Goal: Transaction & Acquisition: Obtain resource

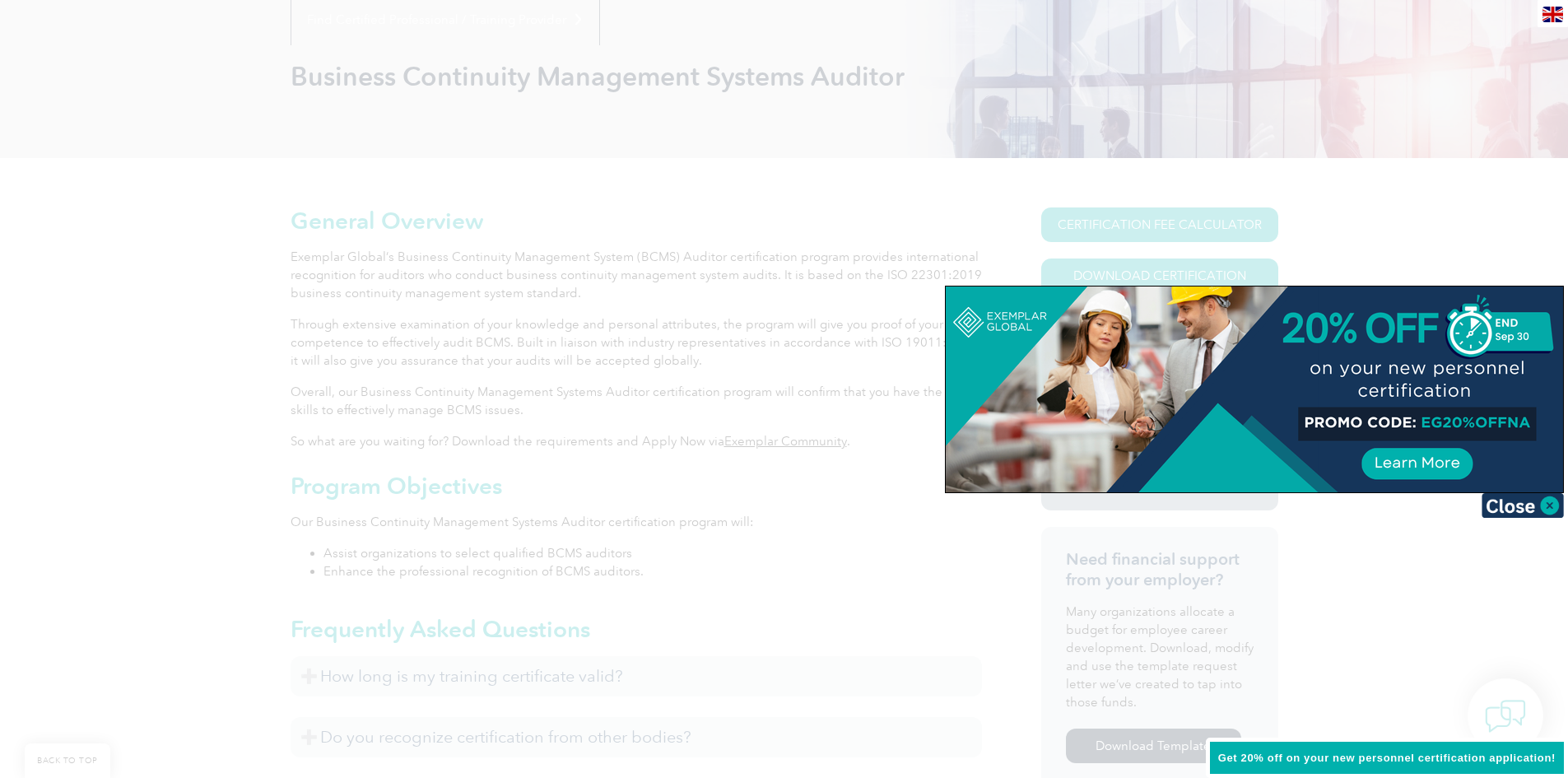
scroll to position [247, 0]
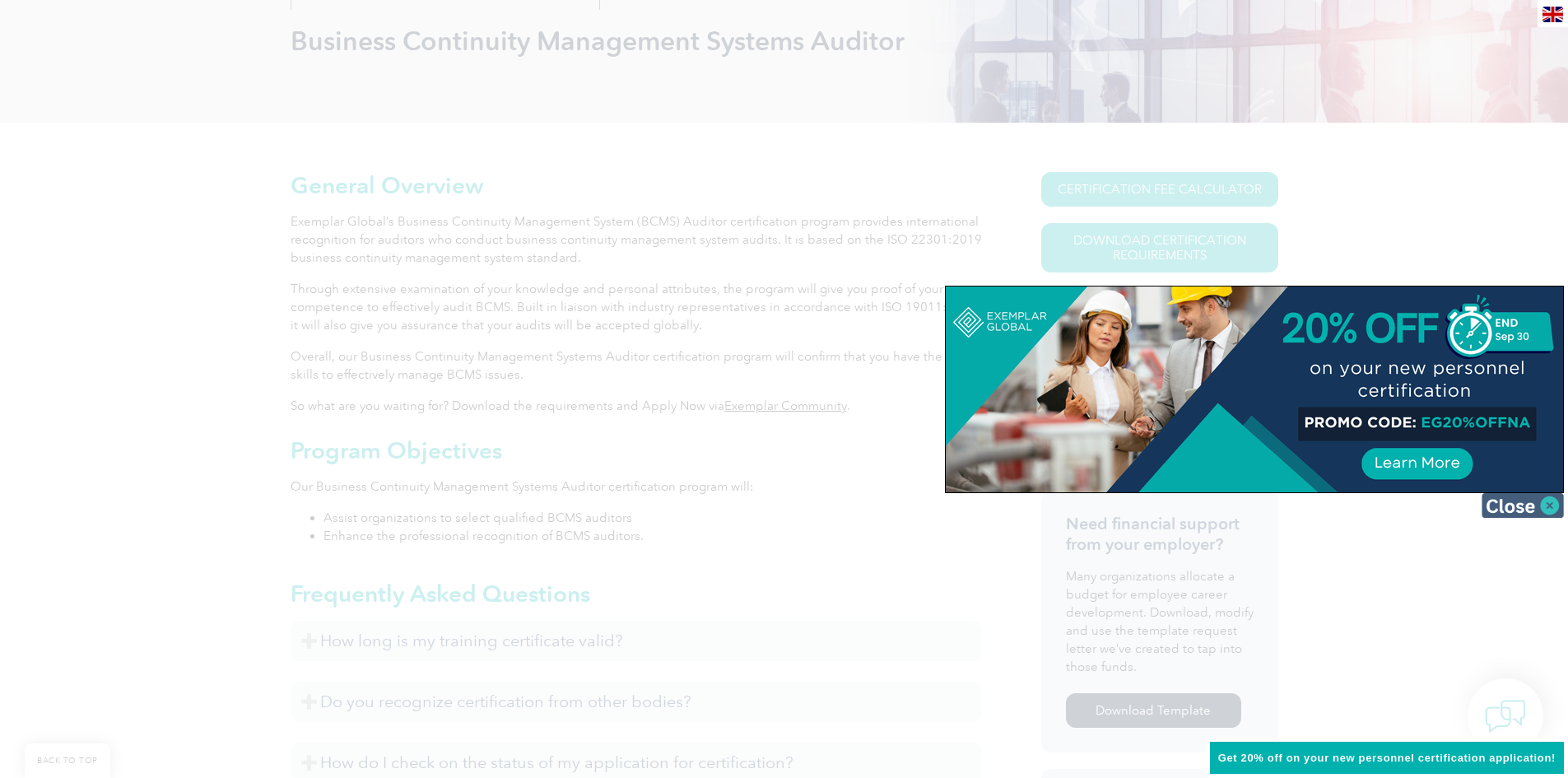
click at [1522, 505] on img at bounding box center [1523, 505] width 82 height 24
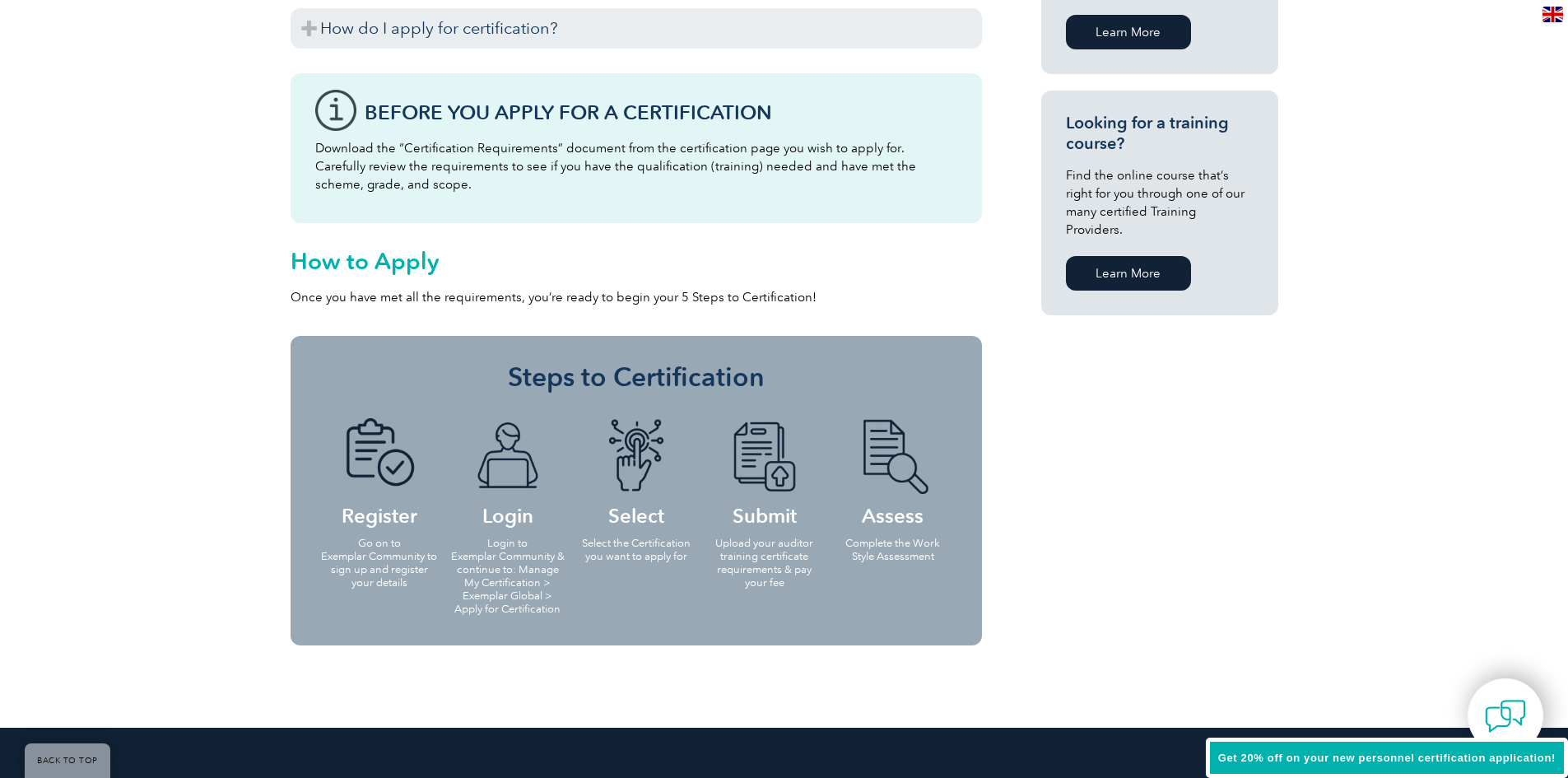
scroll to position [1070, 0]
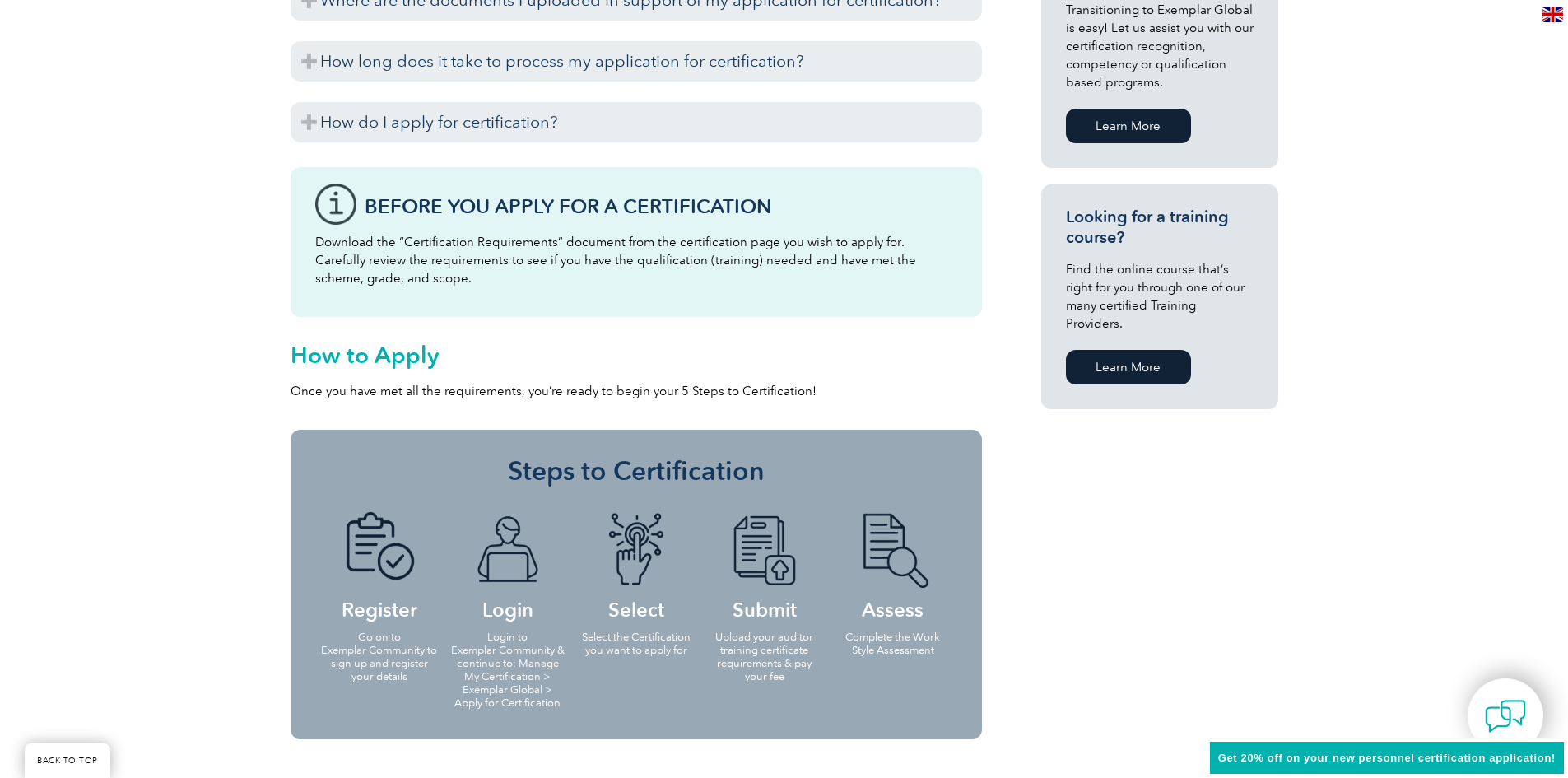
click at [544, 212] on h3 "Before You Apply For a Certification" at bounding box center [661, 206] width 593 height 21
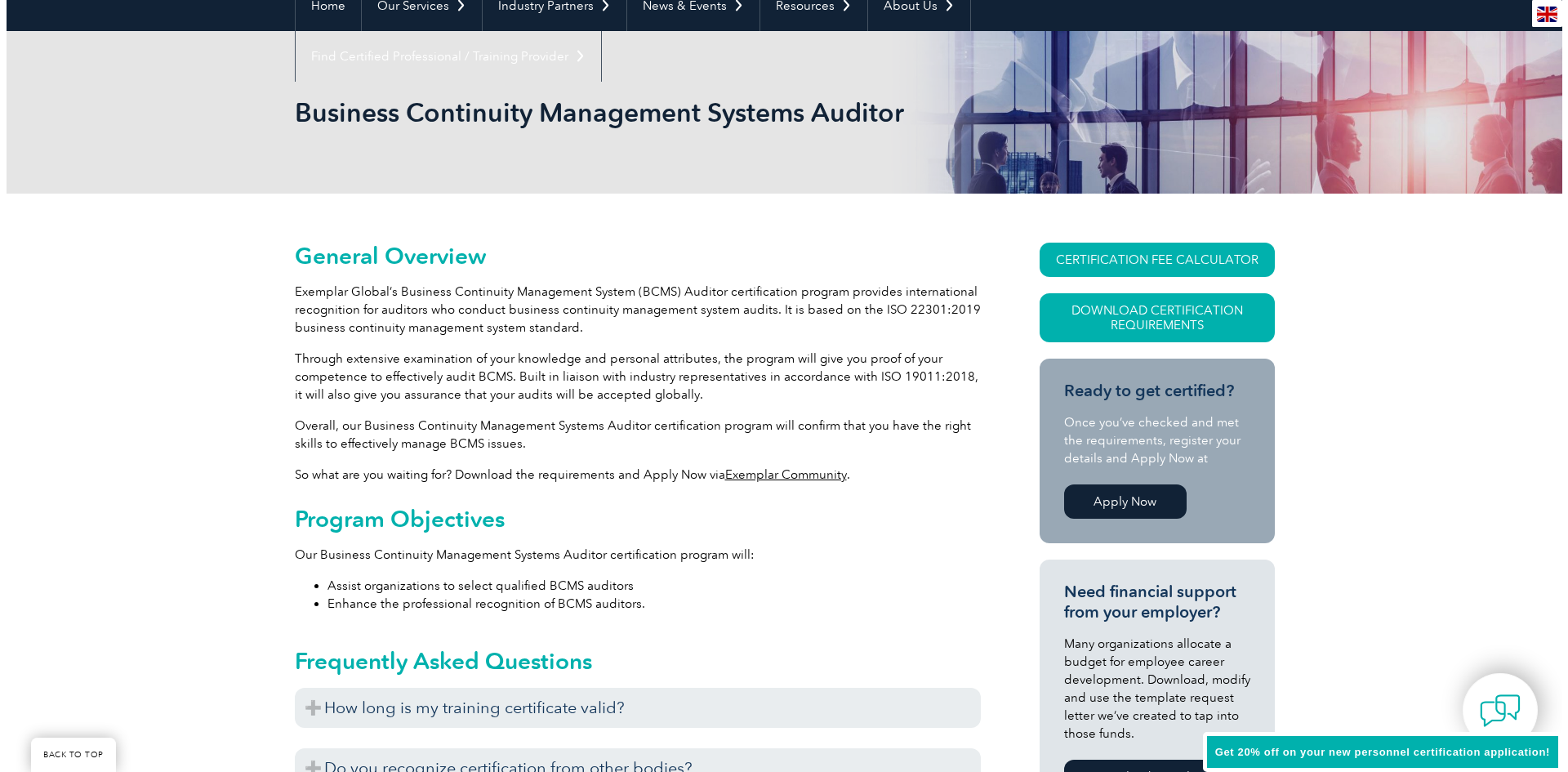
scroll to position [163, 0]
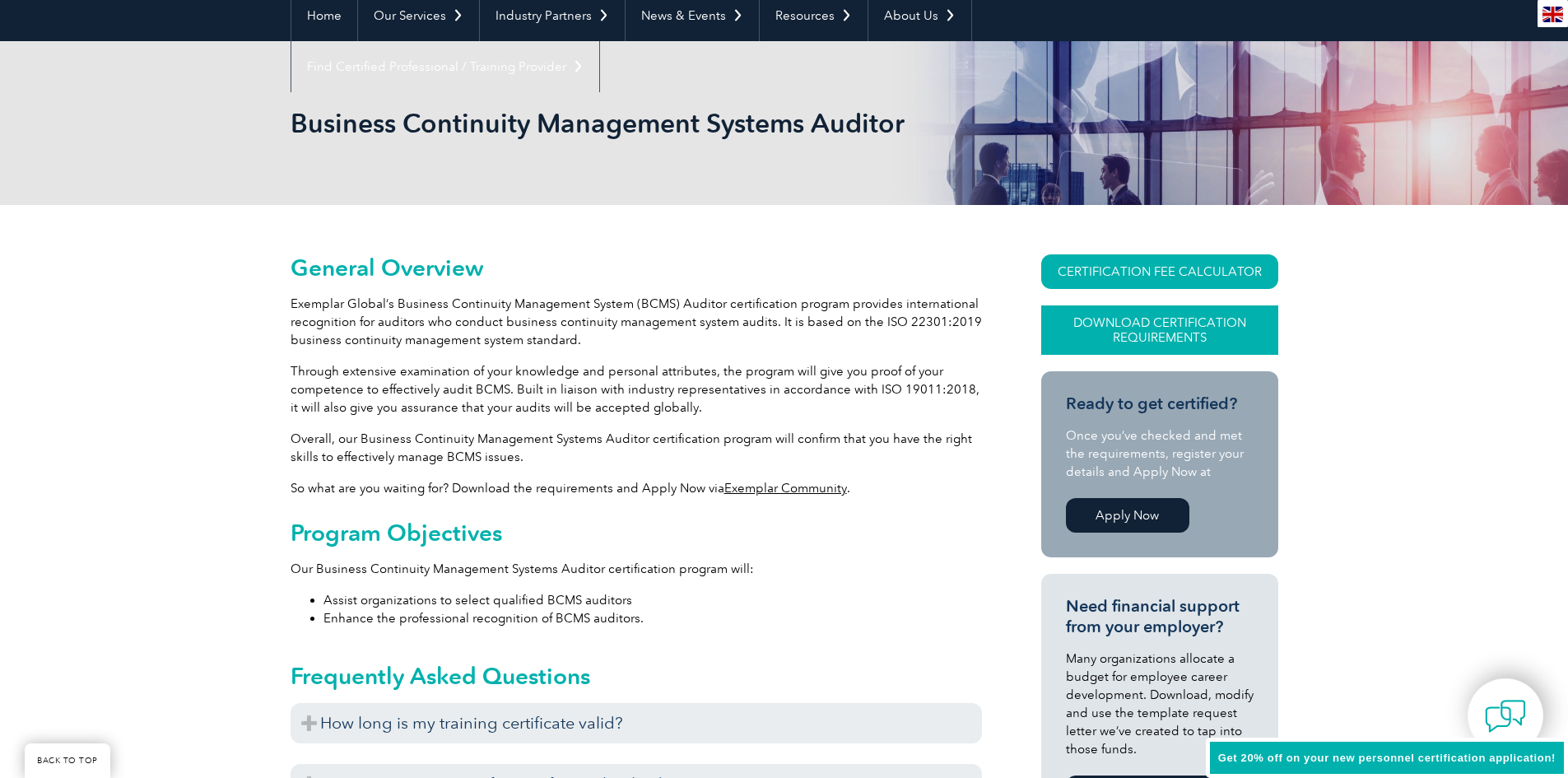
click at [1099, 320] on link "Download Certification Requirements" at bounding box center [1160, 329] width 237 height 50
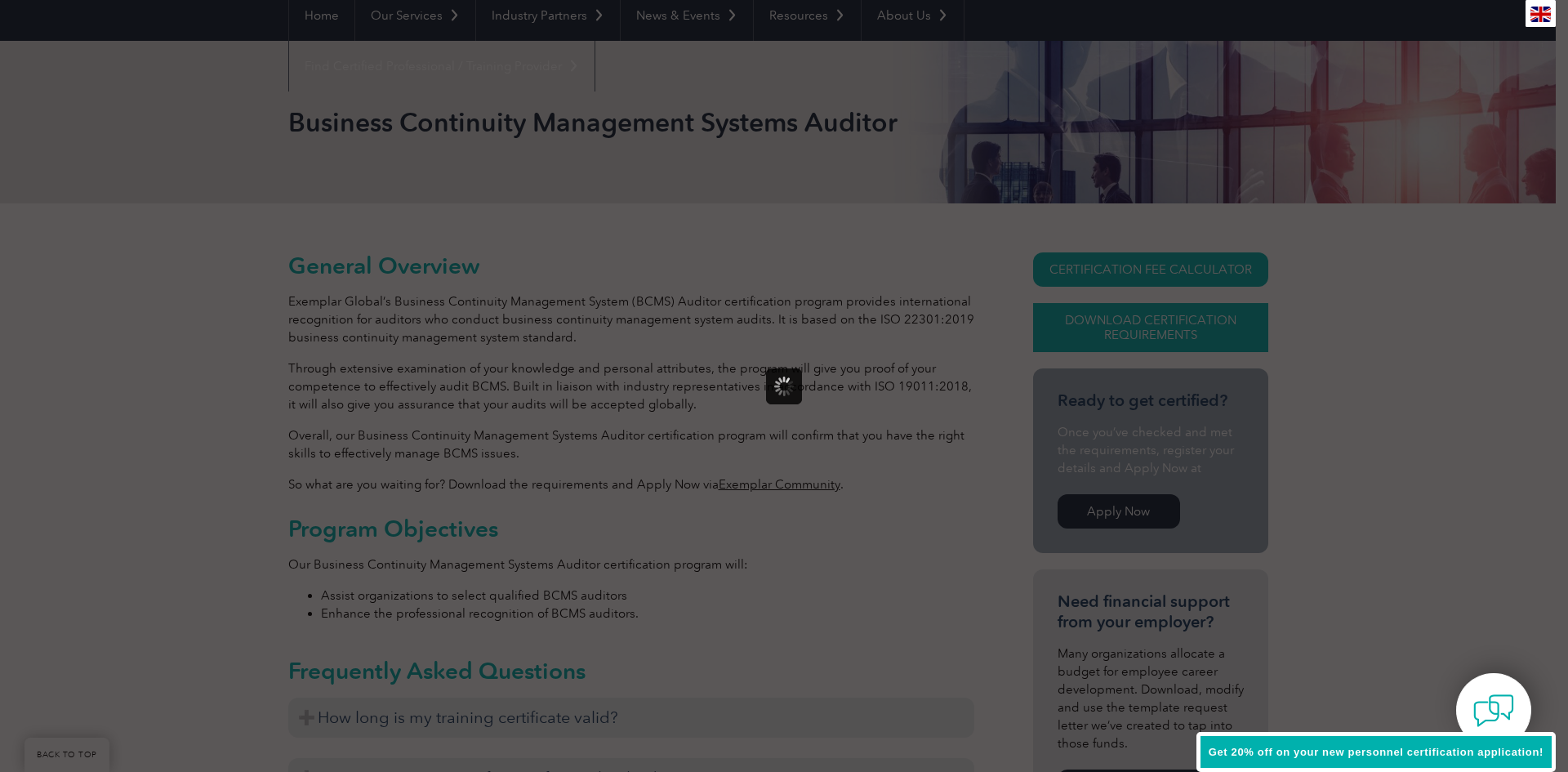
scroll to position [0, 0]
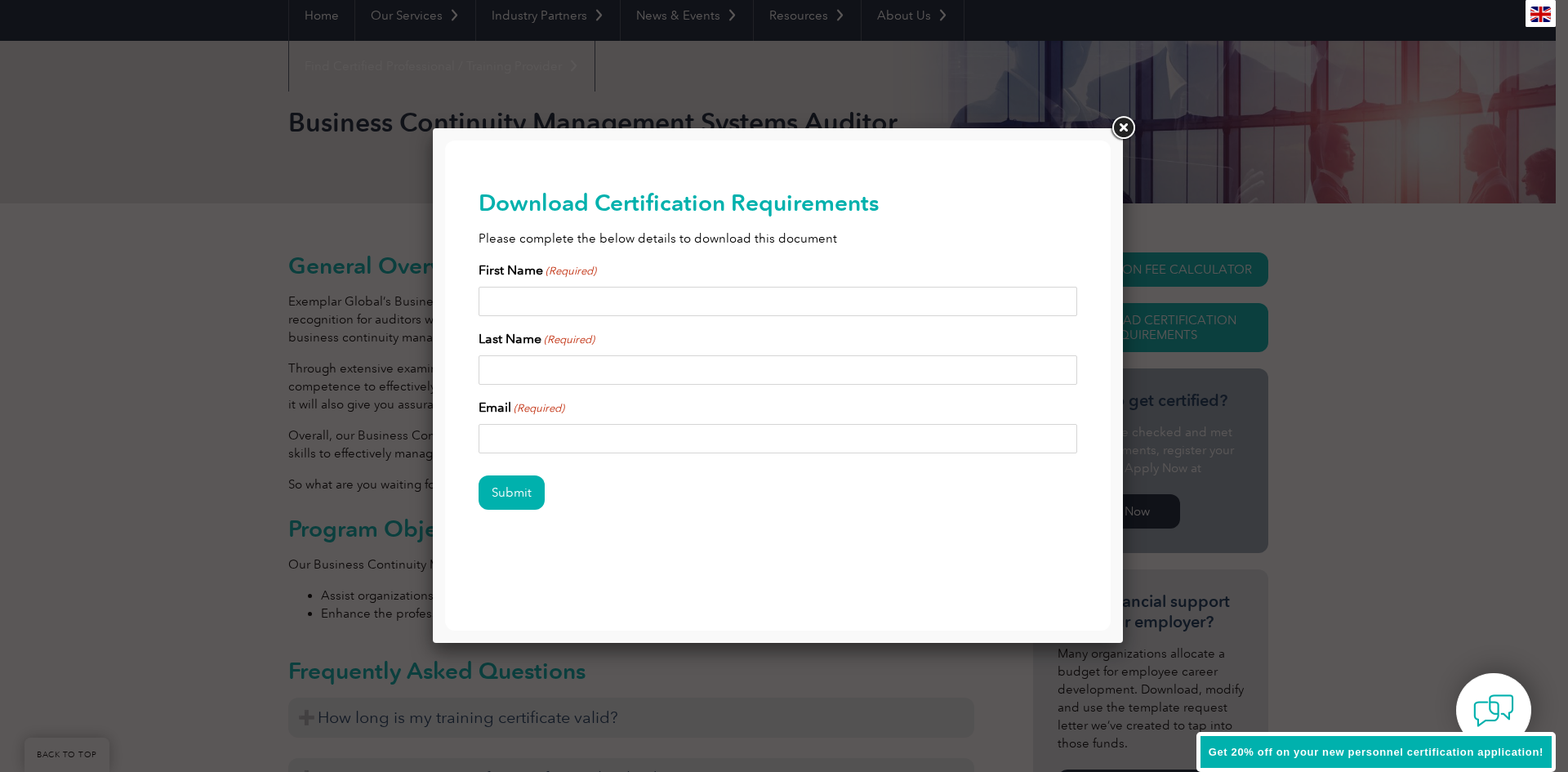
click at [1117, 125] on link at bounding box center [1123, 128] width 30 height 30
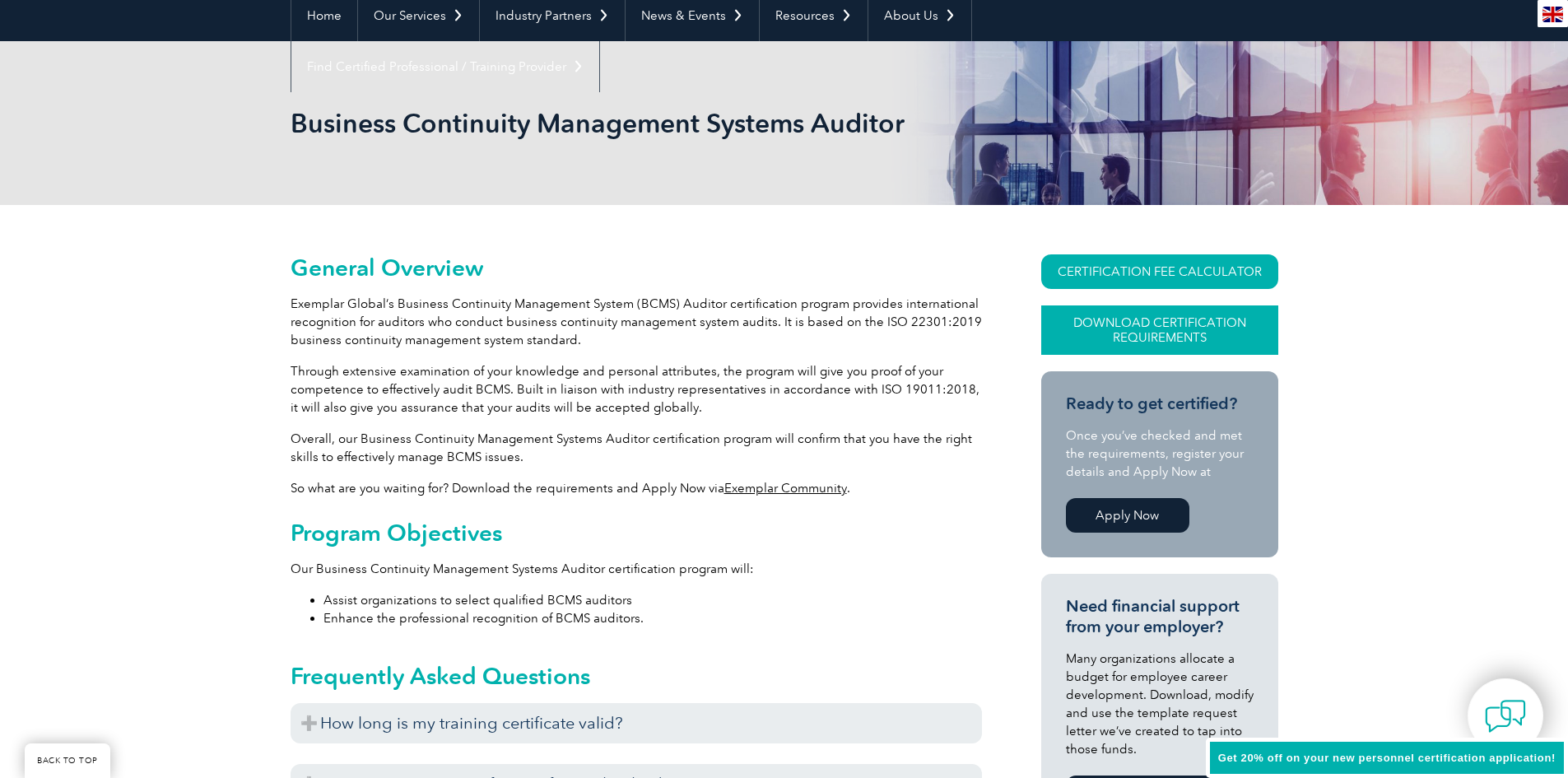
click at [1208, 324] on link "Download Certification Requirements" at bounding box center [1160, 329] width 237 height 50
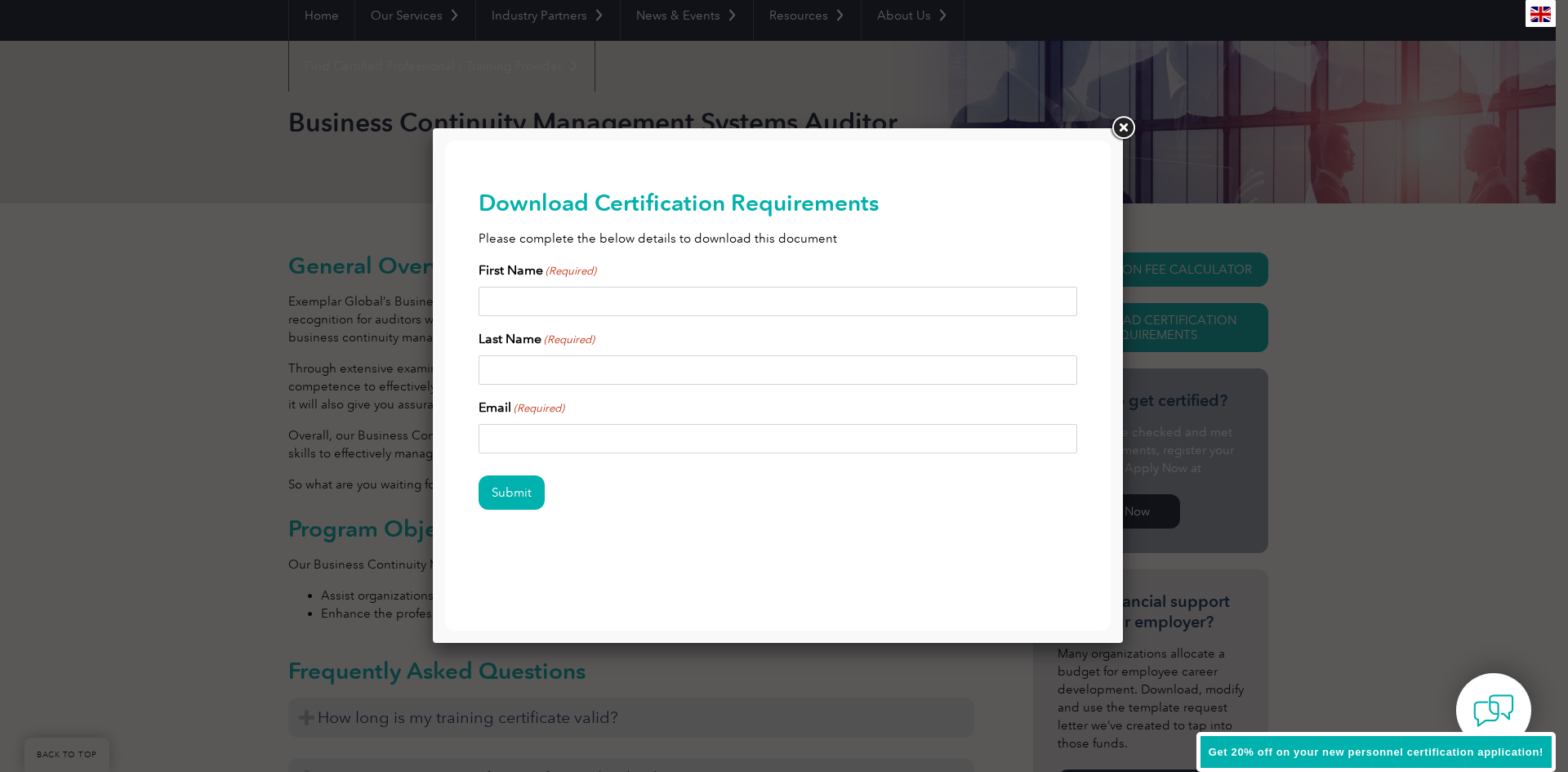
click at [676, 302] on input "First Name (Required)" at bounding box center [777, 301] width 599 height 30
type input "Alexandria"
type input "Williams"
type input "awilliams@tas.com"
click at [529, 494] on input "Submit" at bounding box center [511, 493] width 66 height 34
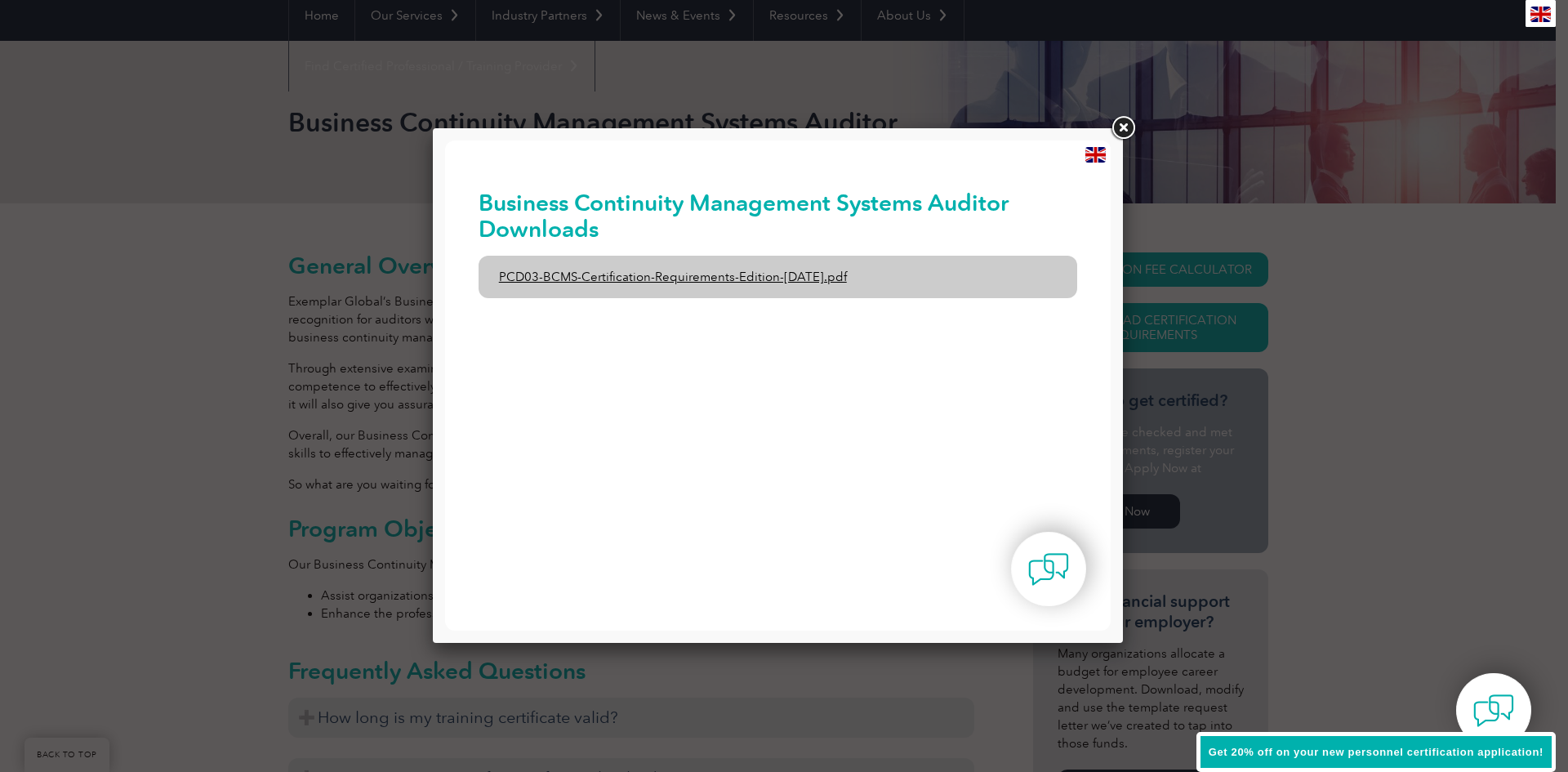
click at [556, 279] on link "PCD03-BCMS-Certification-Requirements-Edition-1-June-2020.pdf" at bounding box center [777, 276] width 599 height 42
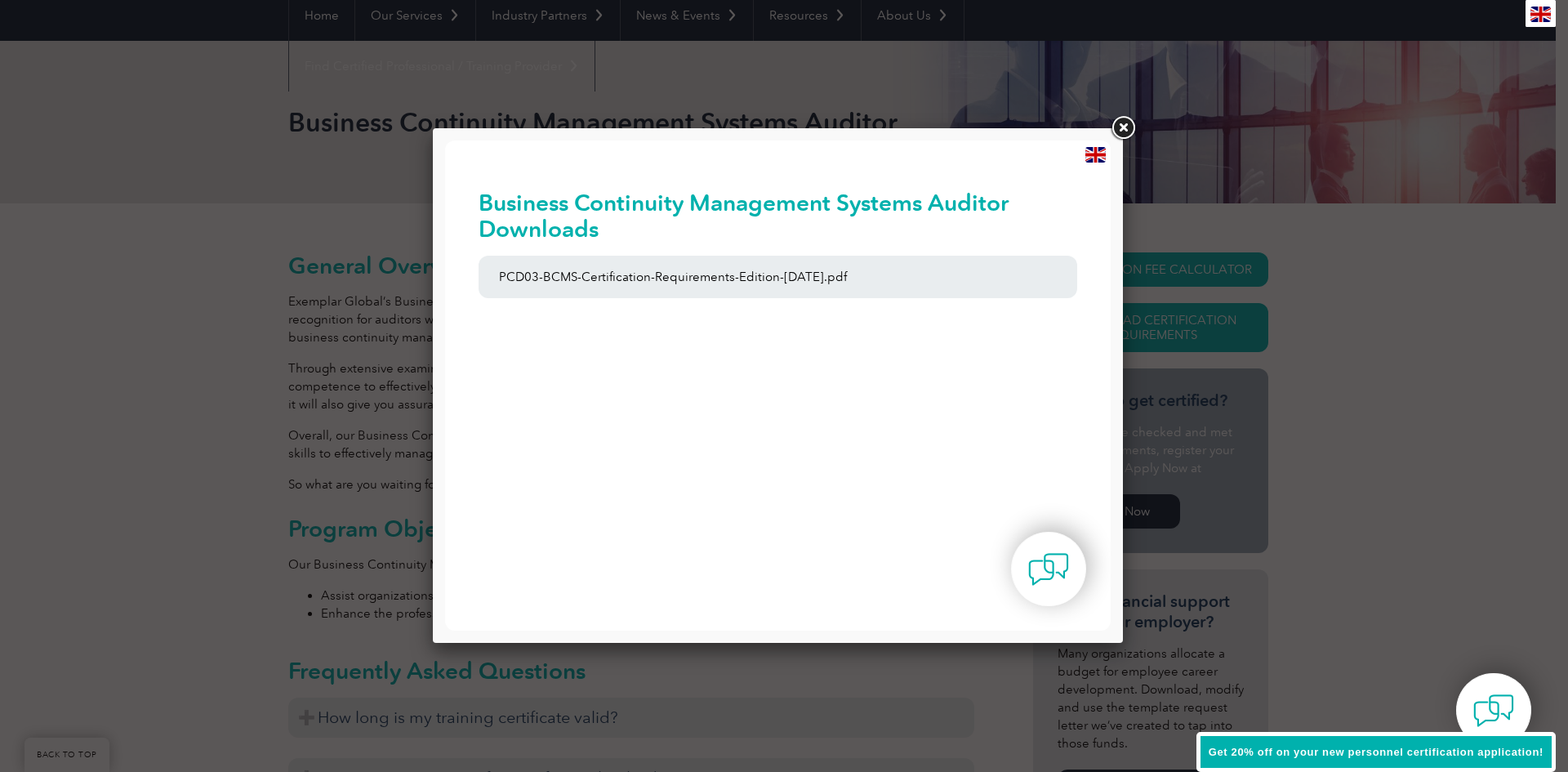
click at [1118, 126] on link at bounding box center [1123, 128] width 30 height 30
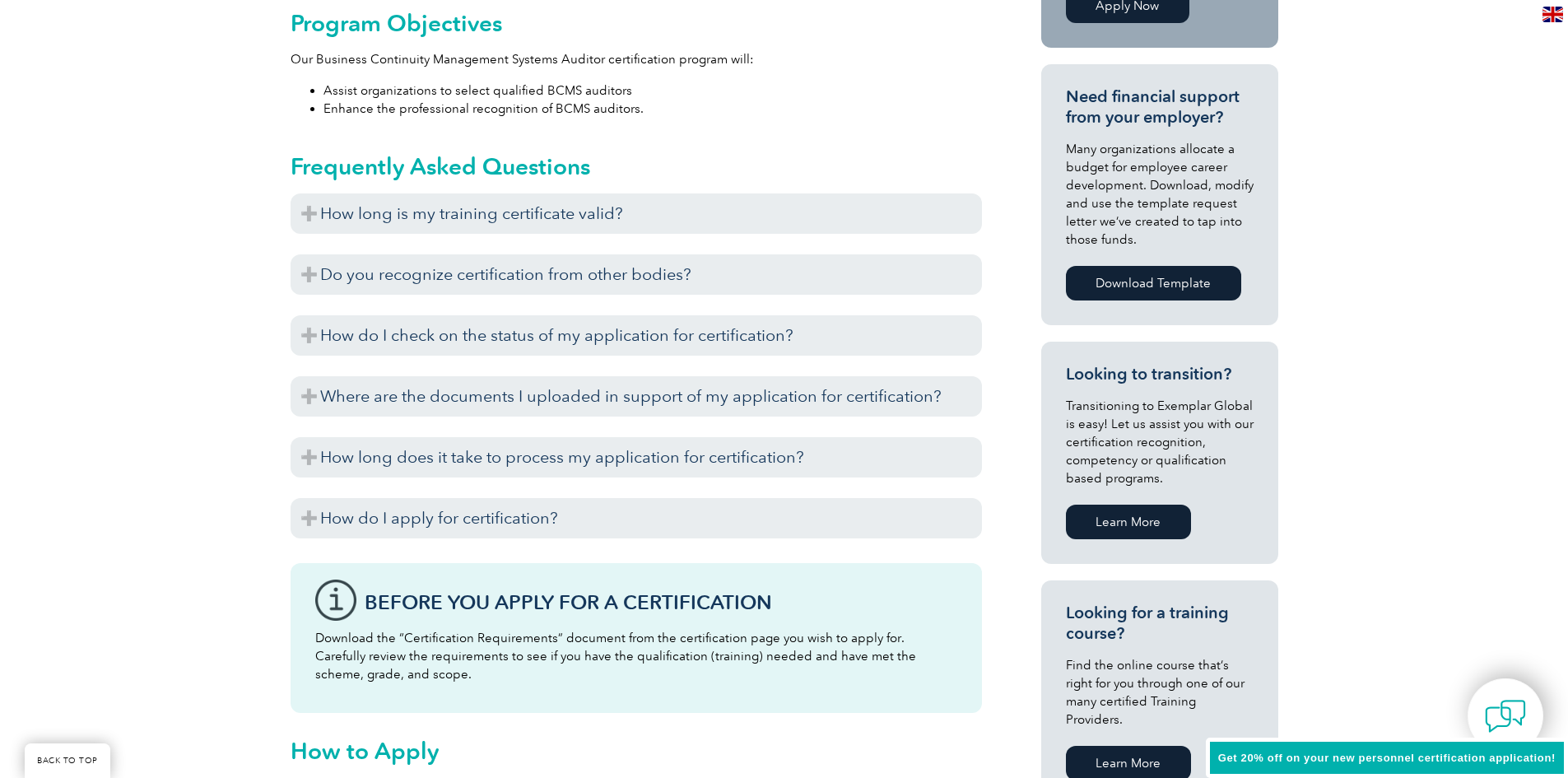
scroll to position [741, 0]
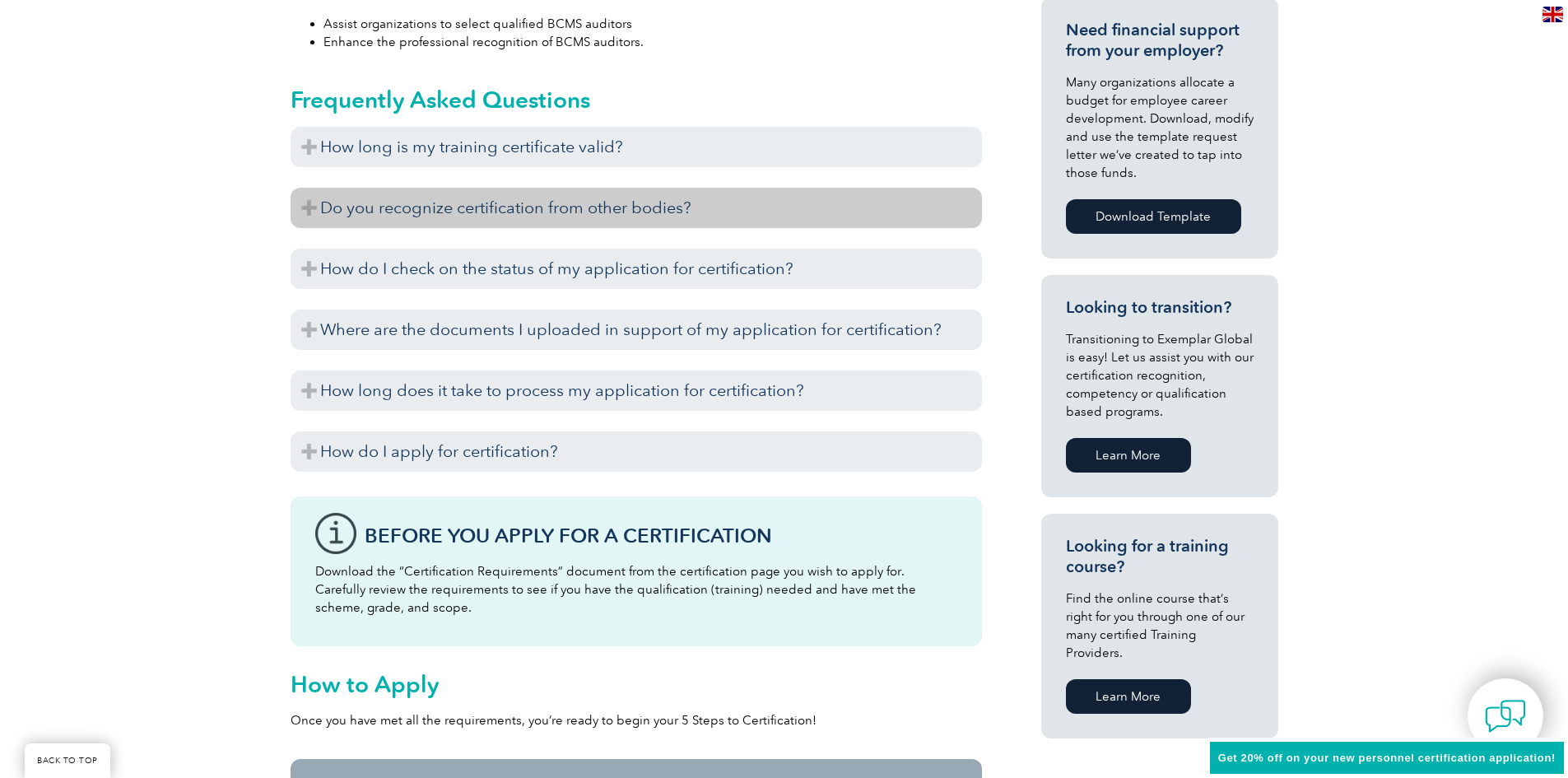
click at [668, 211] on h3 "Do you recognize certification from other bodies?" at bounding box center [636, 208] width 691 height 41
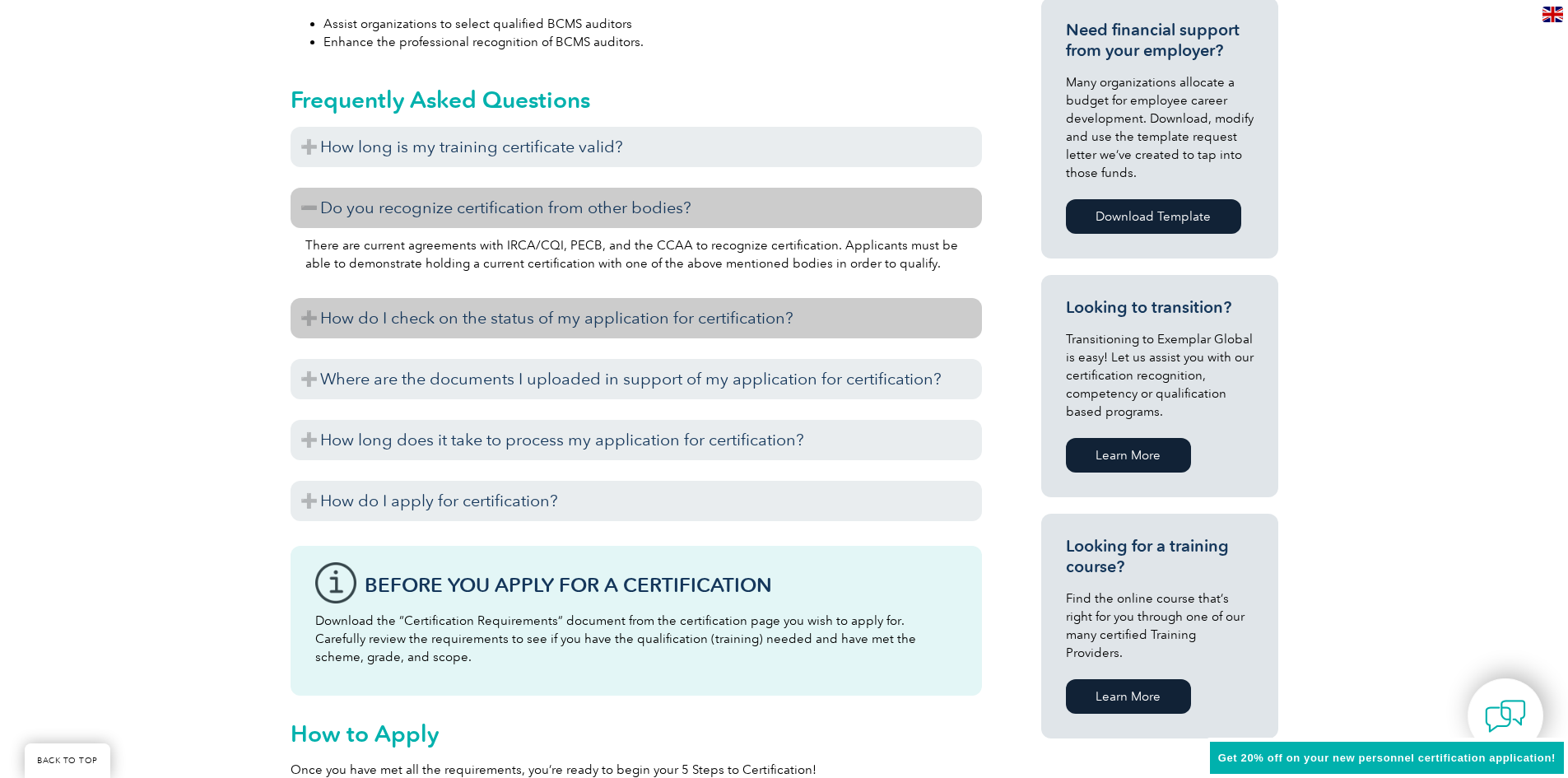
click at [581, 314] on h3 "How do I check on the status of my application for certification?" at bounding box center [636, 318] width 691 height 41
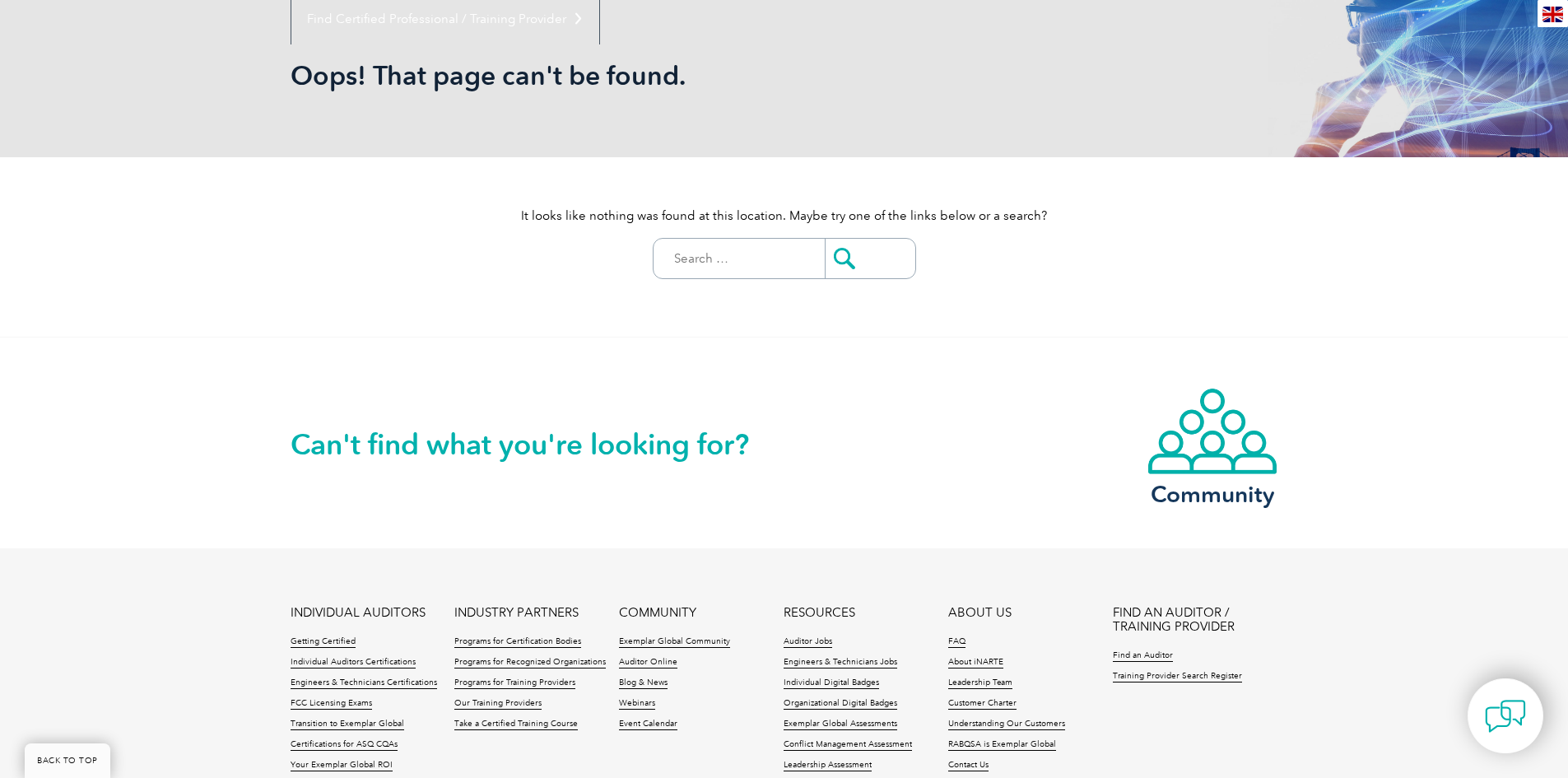
scroll to position [164, 0]
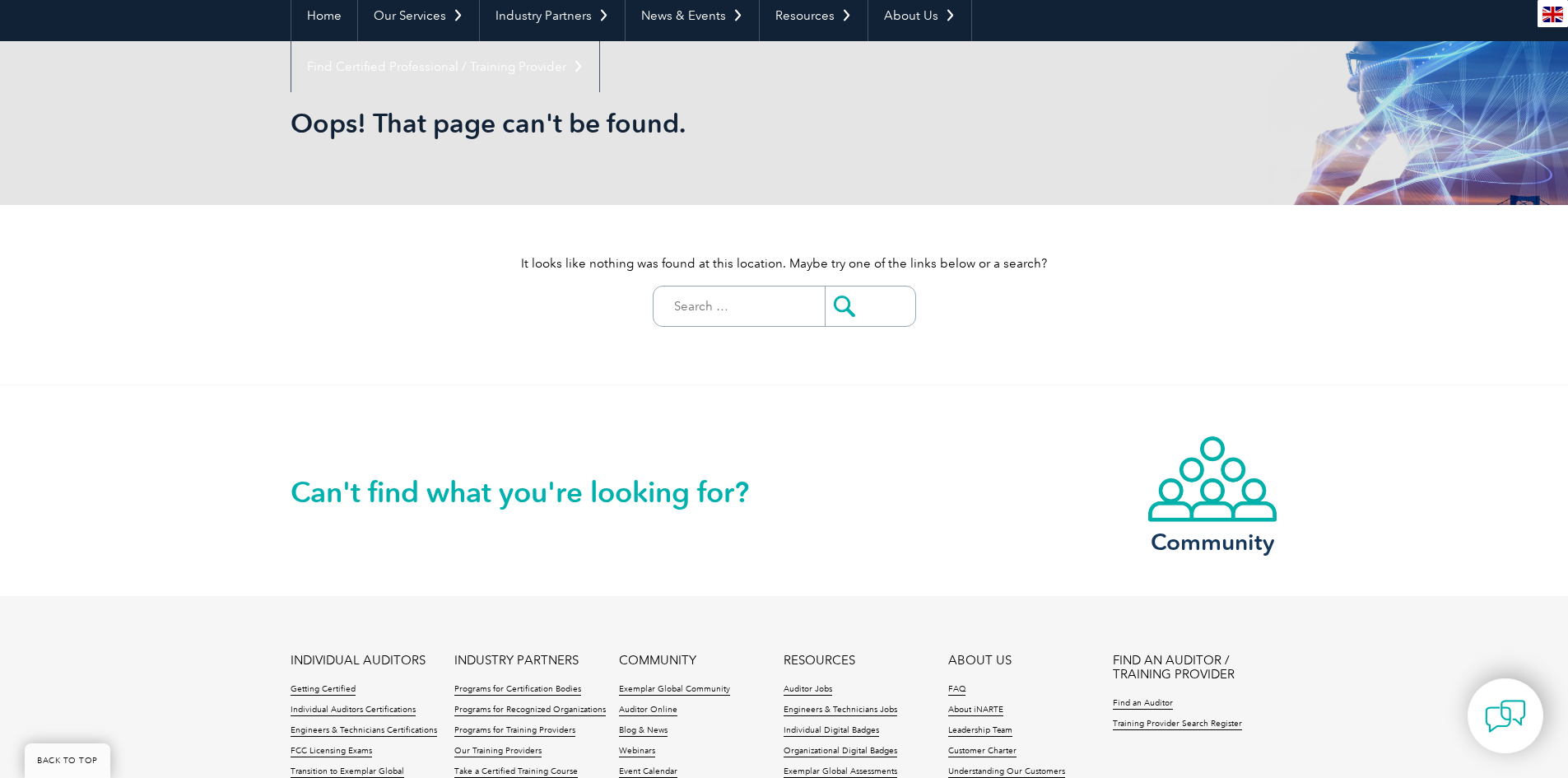
click at [732, 303] on input "Search for:" at bounding box center [743, 306] width 163 height 40
type input "axeon"
click at [835, 307] on input "submit" at bounding box center [870, 306] width 90 height 40
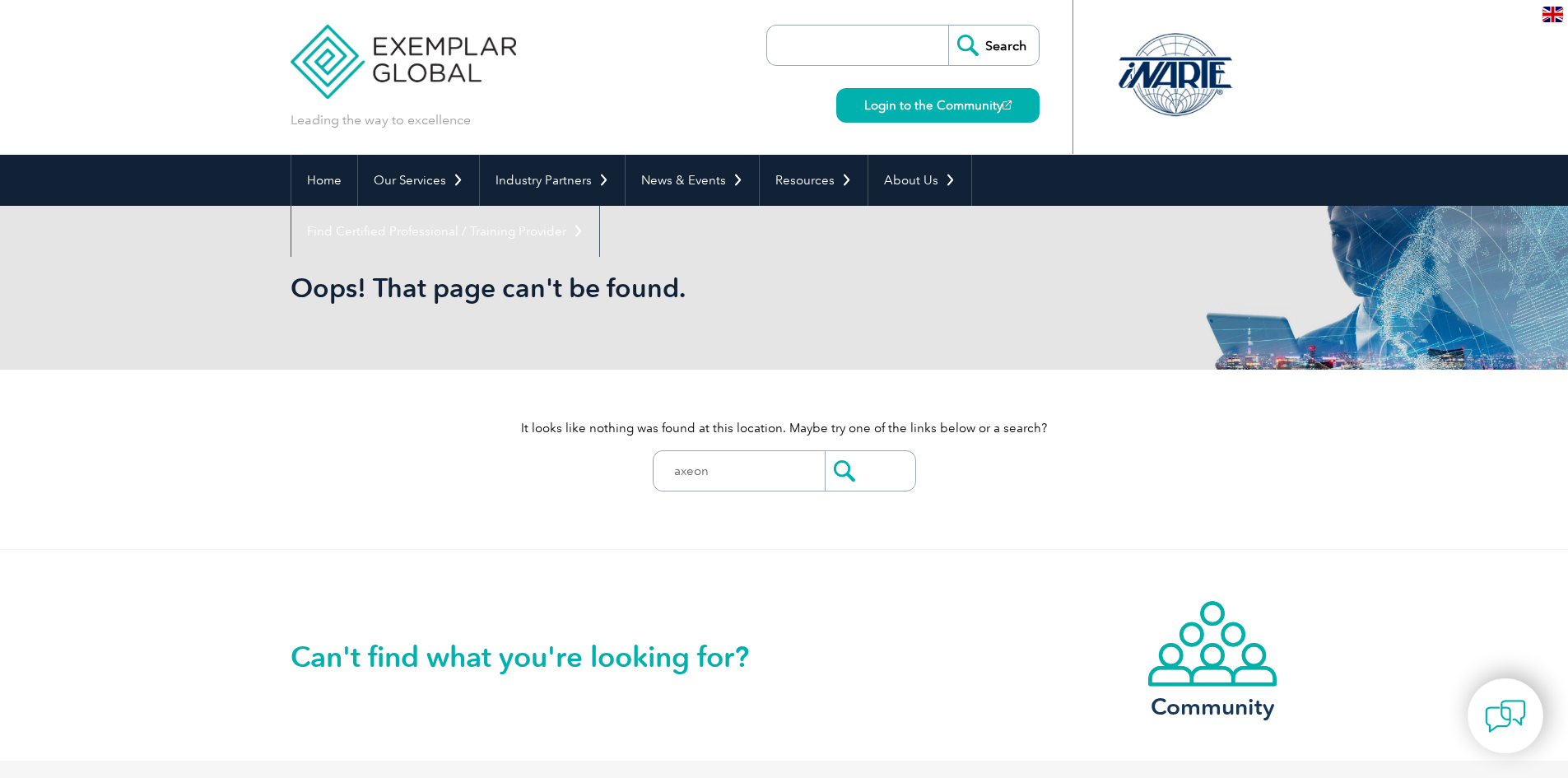
scroll to position [146, 0]
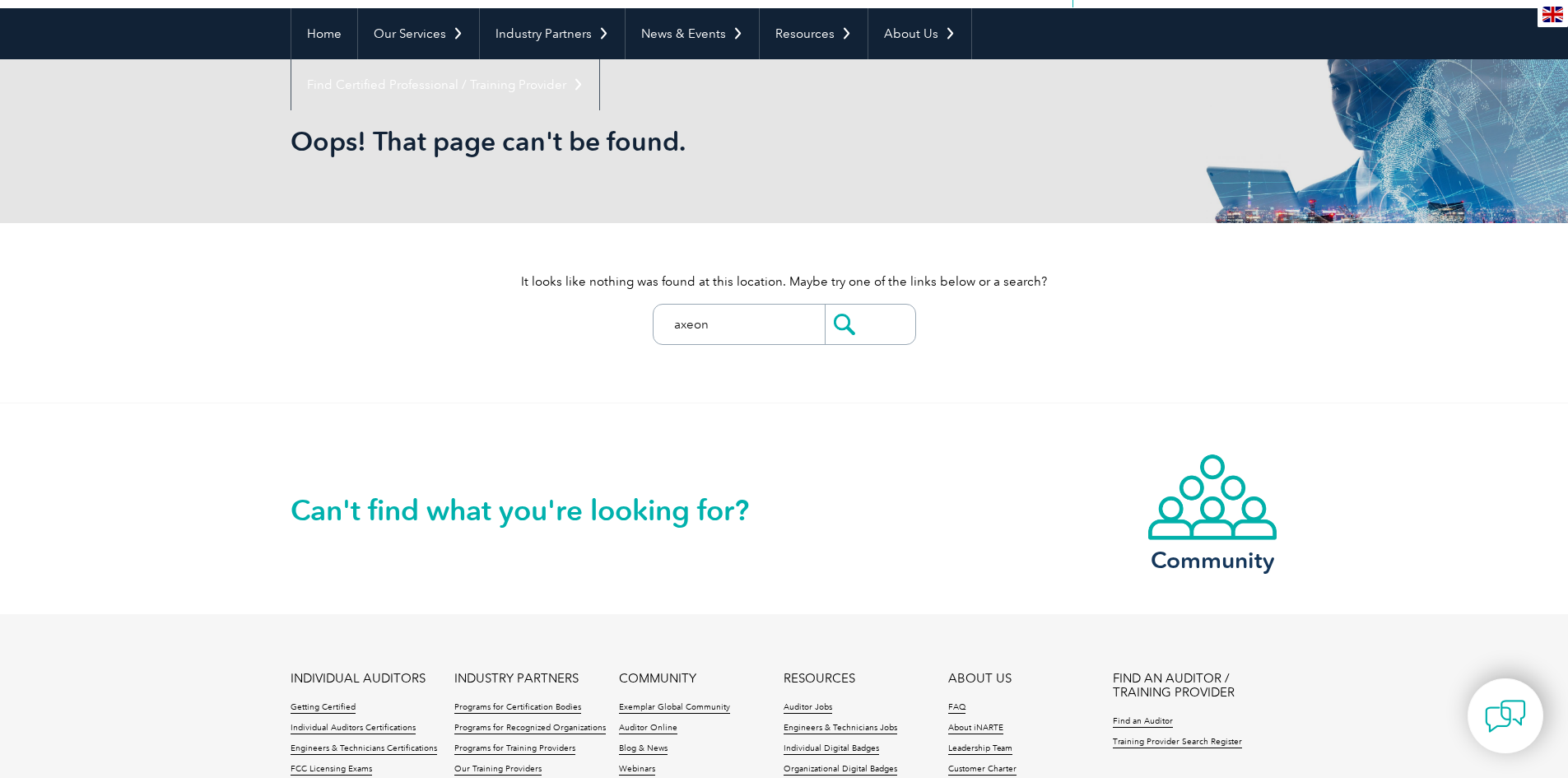
drag, startPoint x: 744, startPoint y: 328, endPoint x: 595, endPoint y: 331, distance: 149.0
click at [595, 331] on div "It looks like nothing was found at this location. Maybe try one of the links be…" at bounding box center [784, 312] width 988 height 180
type input "bsi"
click at [825, 304] on input "submit" at bounding box center [870, 324] width 90 height 40
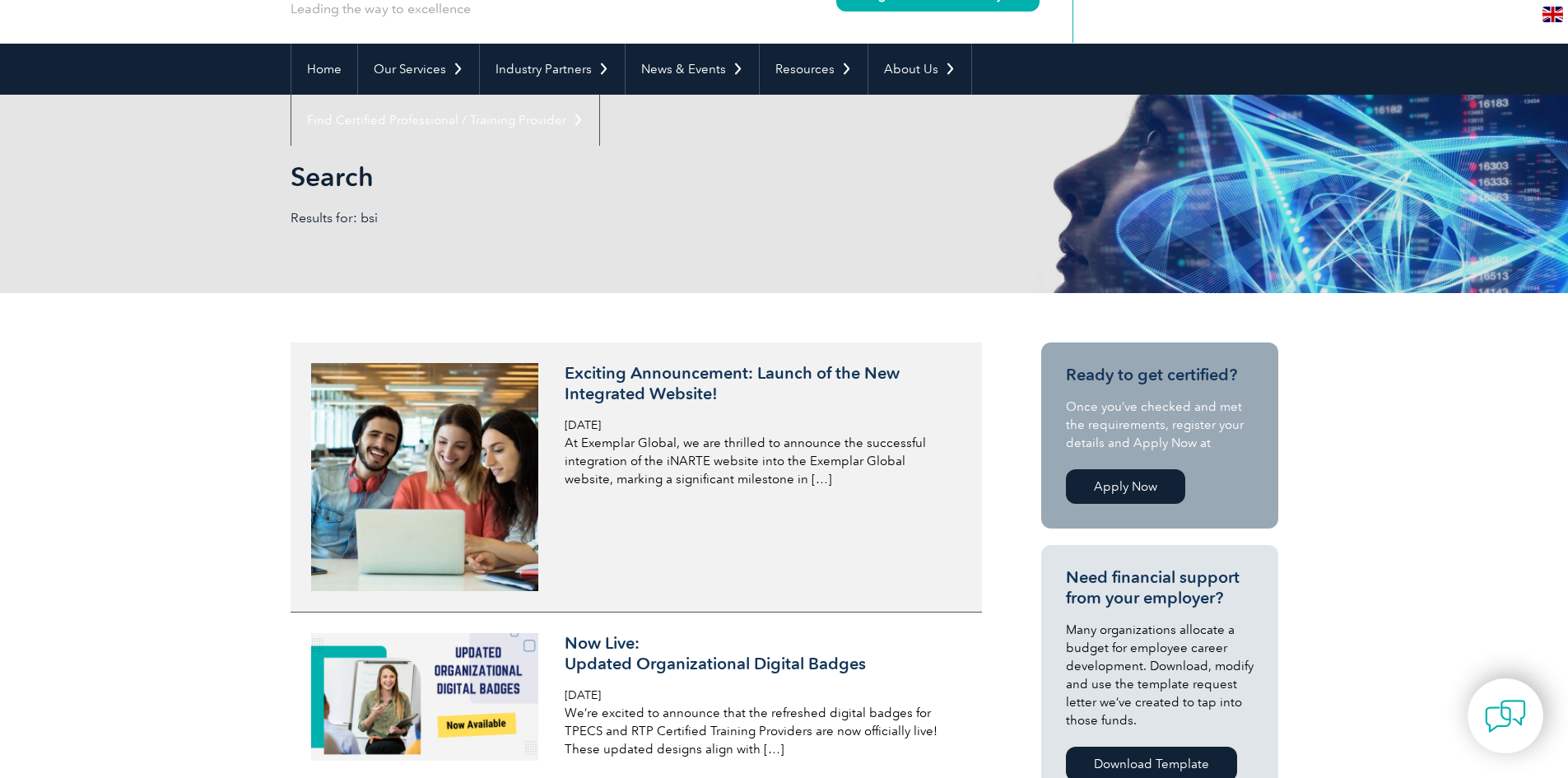
scroll to position [82, 0]
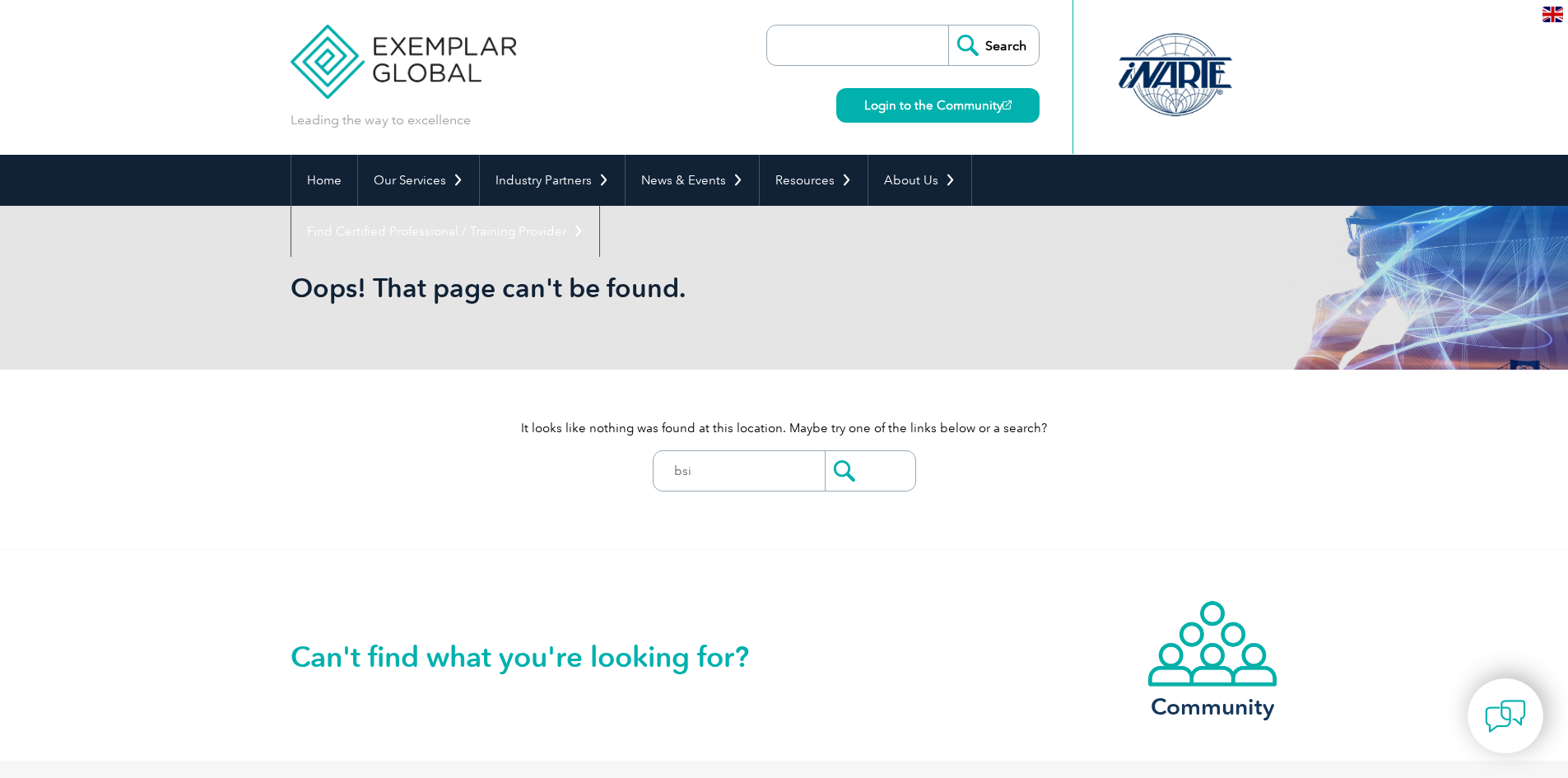
scroll to position [146, 0]
